Goal: Complete application form: Complete application form

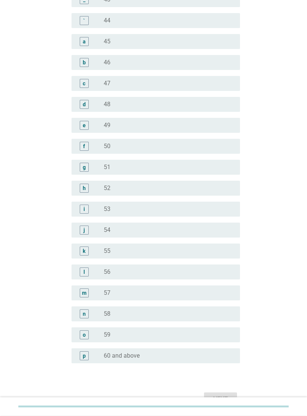
scroll to position [725, 0]
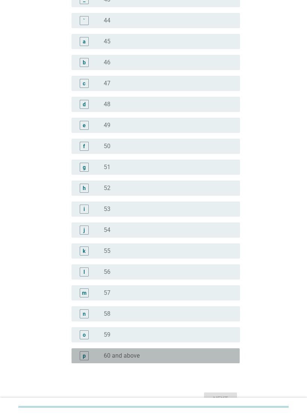
click at [88, 355] on div "p" at bounding box center [84, 356] width 9 height 9
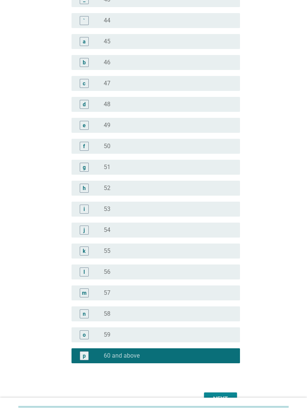
click at [216, 398] on div "Next" at bounding box center [220, 399] width 21 height 9
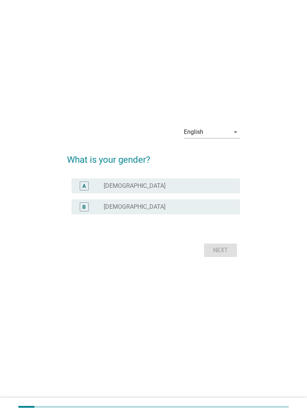
scroll to position [9, 0]
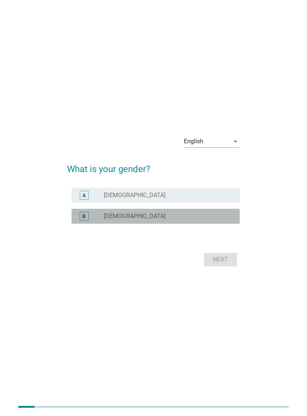
click at [85, 213] on div "B" at bounding box center [83, 217] width 3 height 8
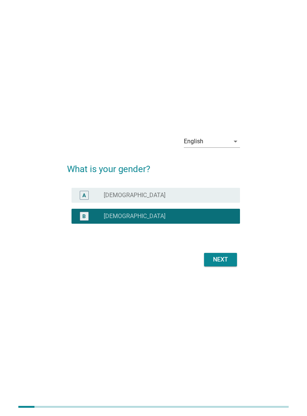
click at [220, 261] on div "Next" at bounding box center [220, 259] width 21 height 9
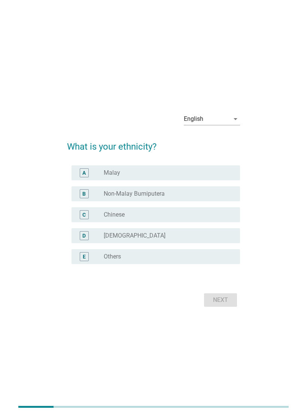
click at [87, 215] on div "C" at bounding box center [84, 214] width 9 height 9
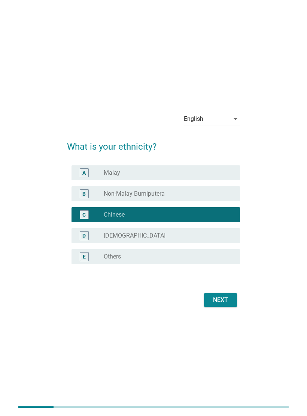
click at [220, 301] on div "Next" at bounding box center [220, 300] width 21 height 9
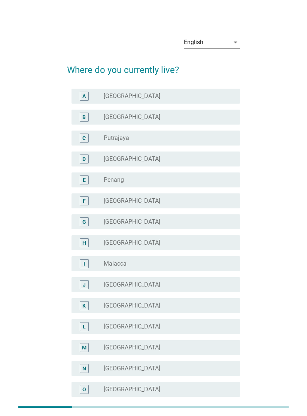
click at [85, 116] on div "B" at bounding box center [83, 117] width 3 height 8
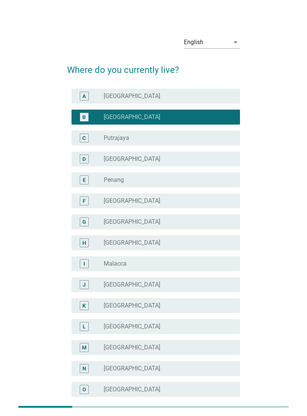
scroll to position [86, 0]
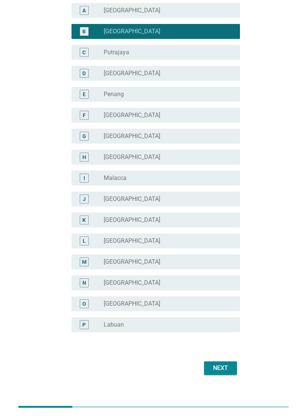
click at [219, 370] on div "Next" at bounding box center [220, 368] width 21 height 9
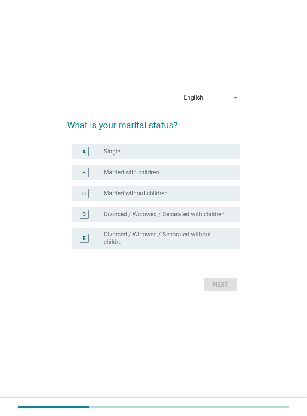
scroll to position [9, 0]
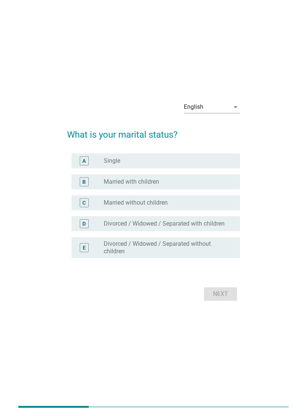
click at [85, 182] on div "B" at bounding box center [83, 182] width 3 height 8
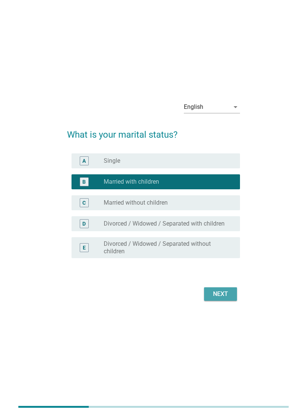
click at [223, 293] on div "Next" at bounding box center [220, 294] width 21 height 9
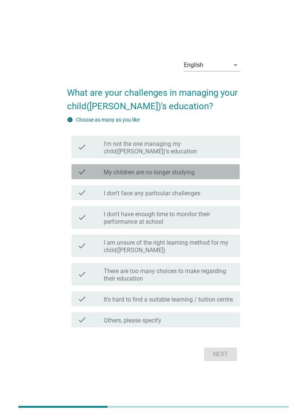
click at [191, 174] on label "My children are no longer studying" at bounding box center [149, 172] width 91 height 7
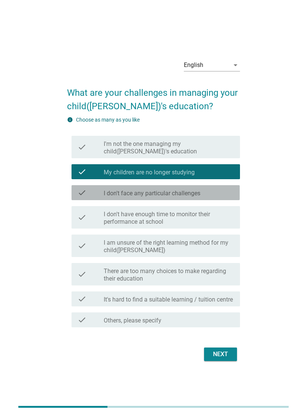
click at [198, 195] on label "I don't face any particular challenges" at bounding box center [152, 193] width 97 height 7
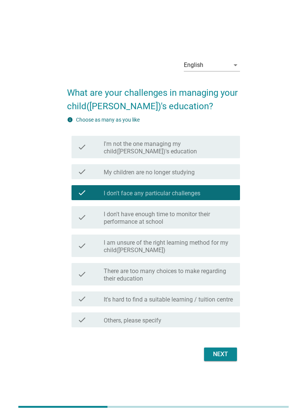
click at [224, 356] on div "Next" at bounding box center [220, 354] width 21 height 9
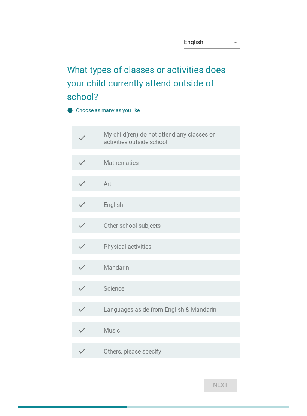
scroll to position [17, 0]
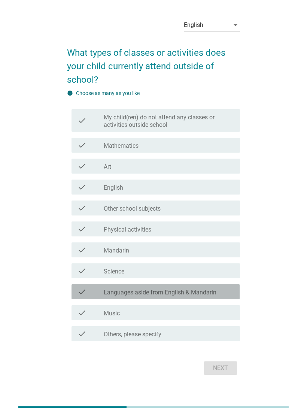
click at [215, 295] on label "Languages aside from English & Mandarin" at bounding box center [160, 292] width 113 height 7
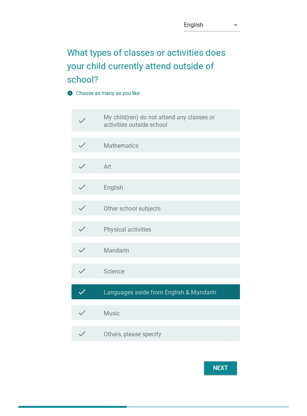
click at [219, 373] on button "Next" at bounding box center [220, 368] width 33 height 13
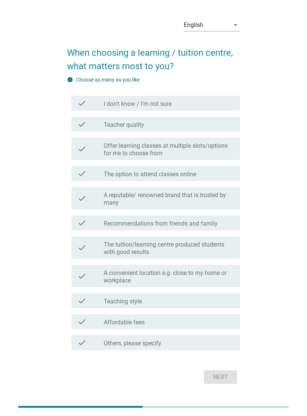
scroll to position [0, 0]
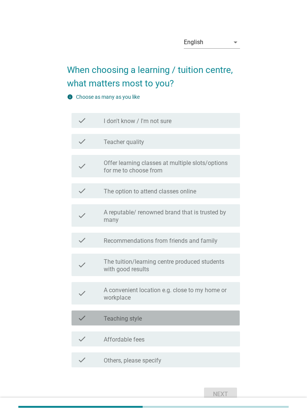
click at [195, 319] on div "check_box_outline_blank Teaching style" at bounding box center [169, 318] width 130 height 9
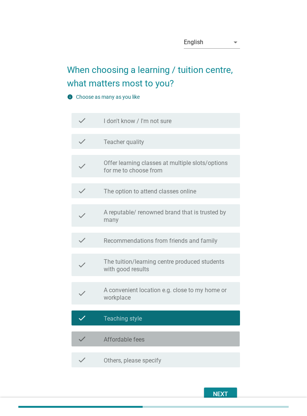
click at [204, 339] on div "check_box_outline_blank Affordable fees" at bounding box center [169, 339] width 130 height 9
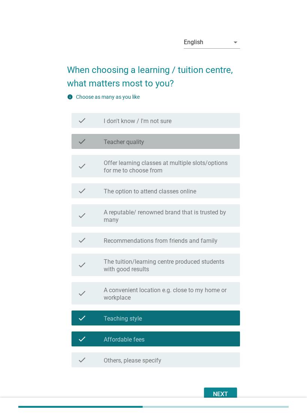
click at [193, 145] on div "check_box_outline_blank Teacher quality" at bounding box center [169, 141] width 130 height 9
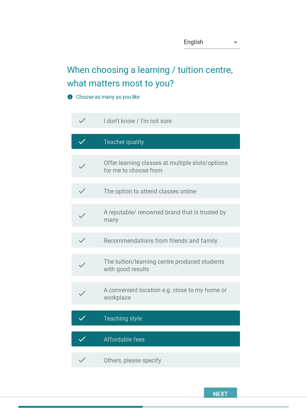
click at [219, 396] on div "Next" at bounding box center [220, 394] width 21 height 9
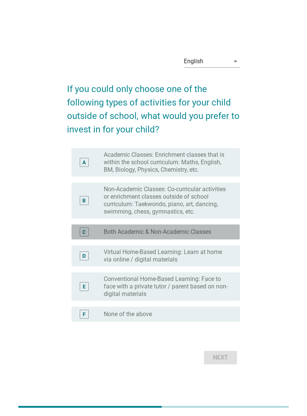
click at [193, 234] on label "Both Academic & Non-Academic Classes" at bounding box center [157, 231] width 107 height 7
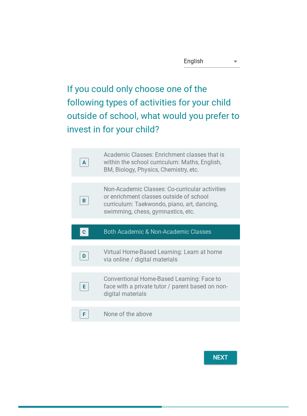
click at [219, 359] on div "Next" at bounding box center [220, 357] width 21 height 9
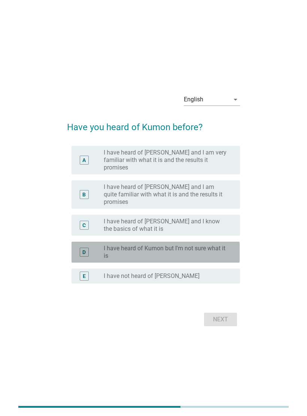
click at [220, 247] on label "I have heard of Kumon but I'm not sure what it is" at bounding box center [166, 252] width 124 height 15
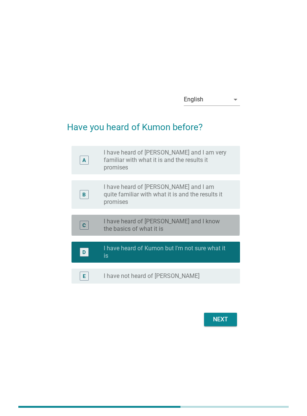
click at [213, 218] on label "I have heard of [PERSON_NAME] and I know the basics of what it is" at bounding box center [166, 225] width 124 height 15
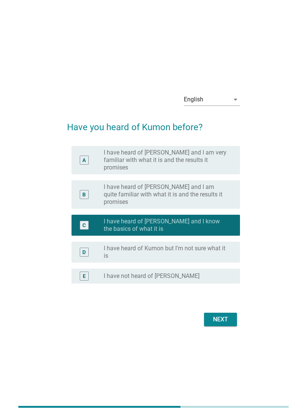
click at [226, 315] on div "Next" at bounding box center [220, 319] width 21 height 9
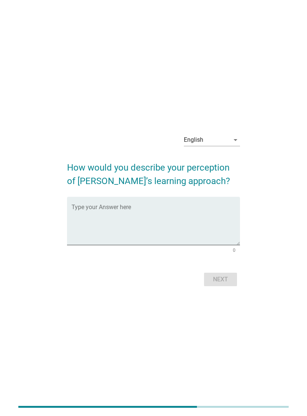
click at [130, 210] on textarea "Type your Answer here" at bounding box center [156, 225] width 168 height 39
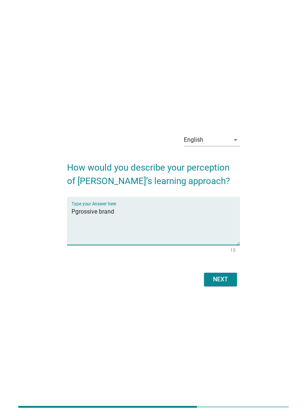
type textarea "Pgrossive brand"
click at [220, 280] on div "Next" at bounding box center [220, 279] width 21 height 9
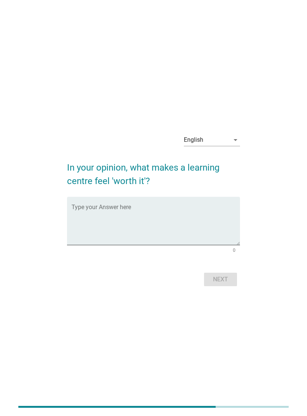
click at [128, 209] on textarea "Type your Answer here" at bounding box center [156, 225] width 168 height 39
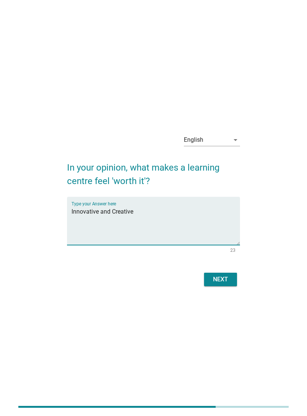
type textarea "Innovative and Creative"
click at [220, 283] on div "Next" at bounding box center [220, 279] width 21 height 9
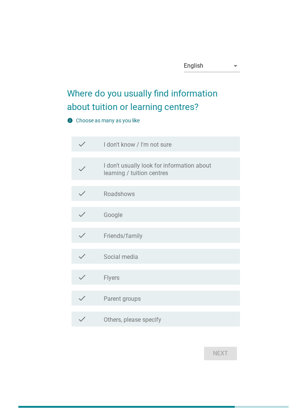
click at [142, 194] on div "check_box_outline_blank Roadshows" at bounding box center [169, 193] width 130 height 9
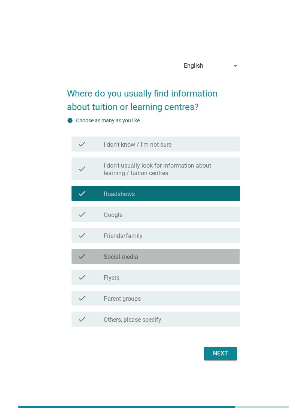
click at [179, 258] on div "check_box_outline_blank Social media" at bounding box center [169, 256] width 130 height 9
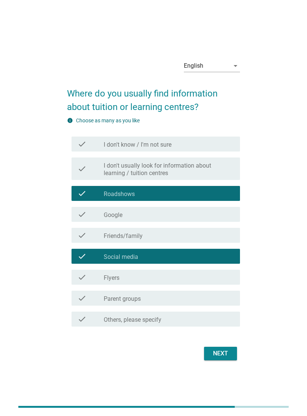
click at [170, 280] on div "check_box_outline_blank Flyers" at bounding box center [169, 277] width 130 height 9
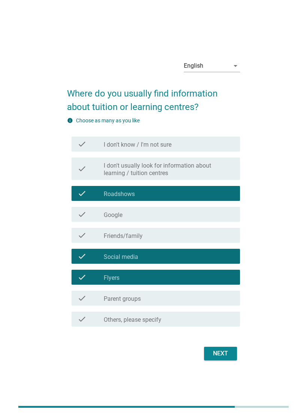
click at [170, 194] on div "check_box_outline_blank Roadshows" at bounding box center [169, 193] width 130 height 9
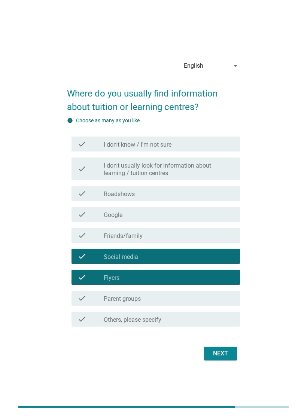
click at [197, 301] on div "check_box_outline_blank Parent groups" at bounding box center [169, 298] width 130 height 9
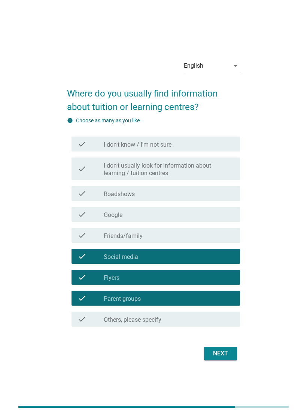
click at [226, 355] on div "Next" at bounding box center [220, 353] width 21 height 9
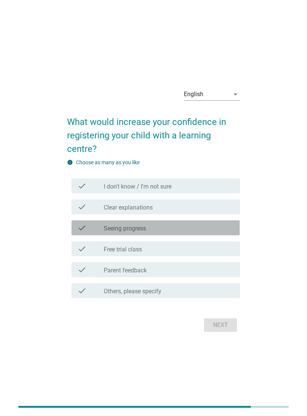
click at [164, 228] on div "check_box_outline_blank Seeing progress" at bounding box center [169, 227] width 130 height 9
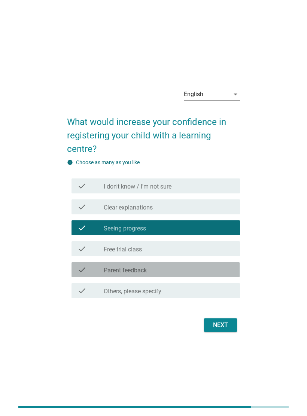
click at [194, 272] on div "check_box_outline_blank Parent feedback" at bounding box center [169, 269] width 130 height 9
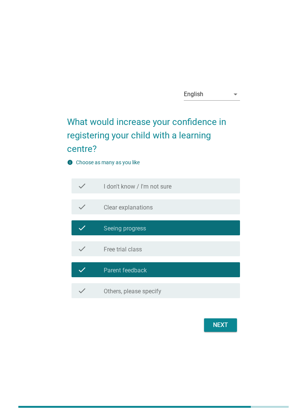
click at [224, 326] on div "Next" at bounding box center [220, 325] width 21 height 9
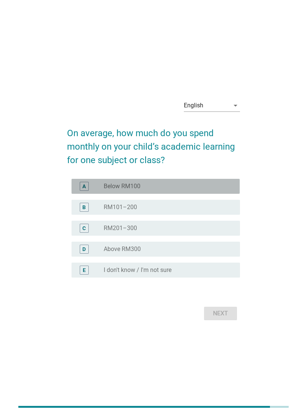
click at [140, 185] on label "Below RM100" at bounding box center [122, 186] width 37 height 7
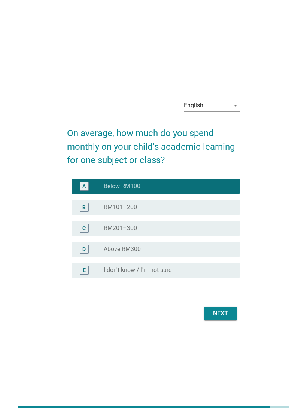
click at [228, 315] on div "Next" at bounding box center [220, 313] width 21 height 9
